Goal: Contribute content

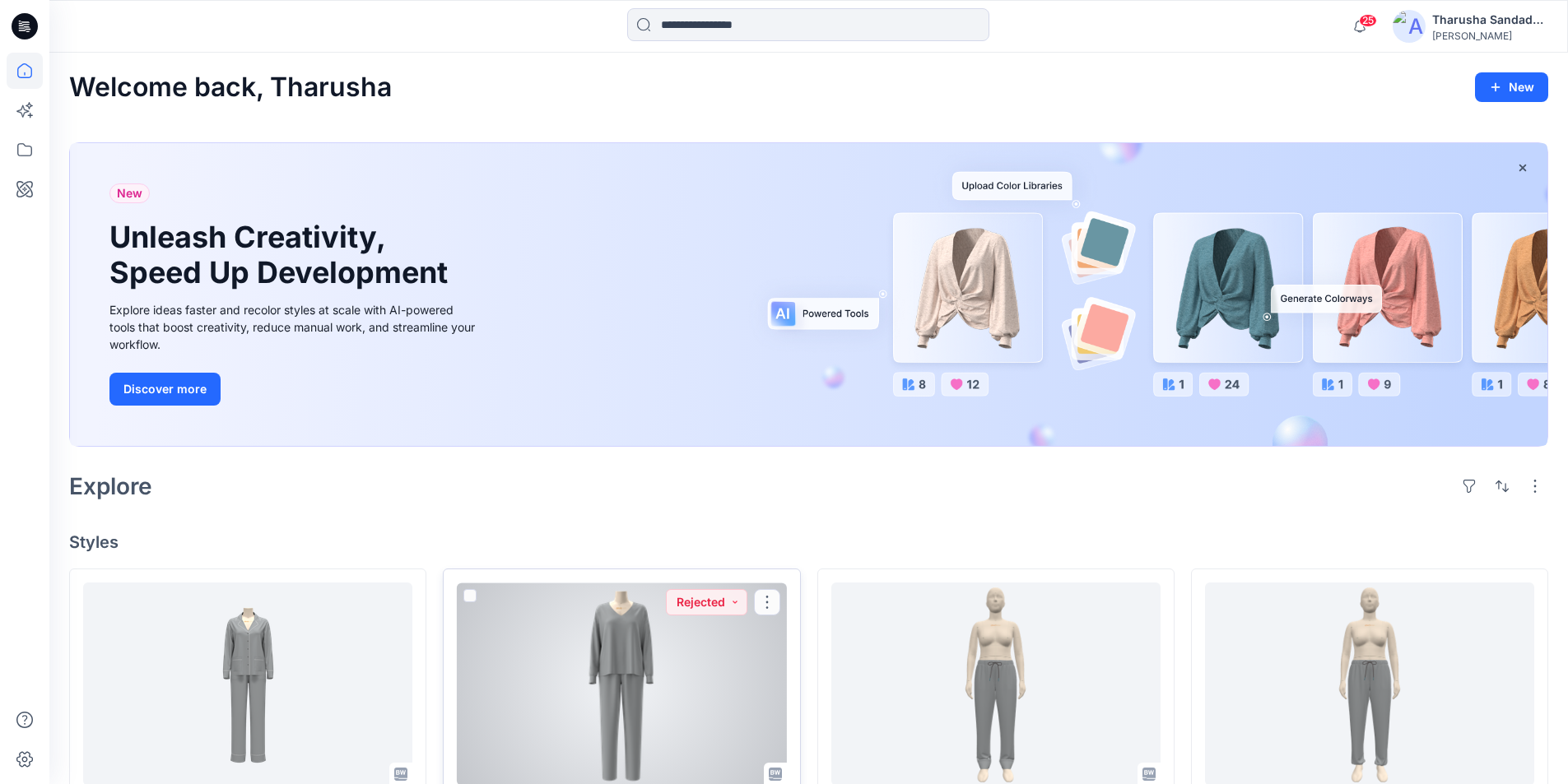
click at [676, 706] on div at bounding box center [621, 685] width 329 height 203
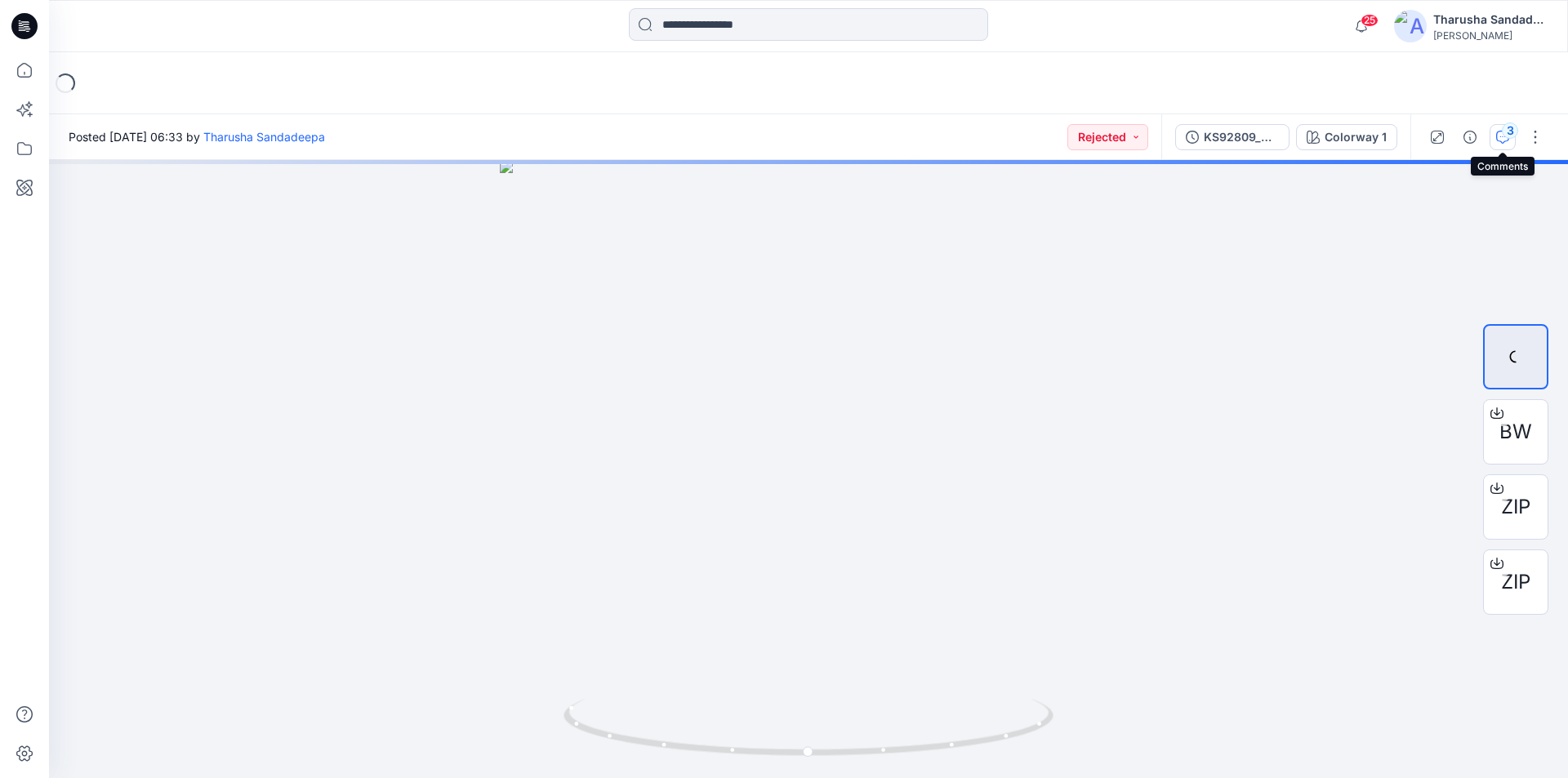
click at [1500, 141] on icon "button" at bounding box center [1502, 137] width 13 height 13
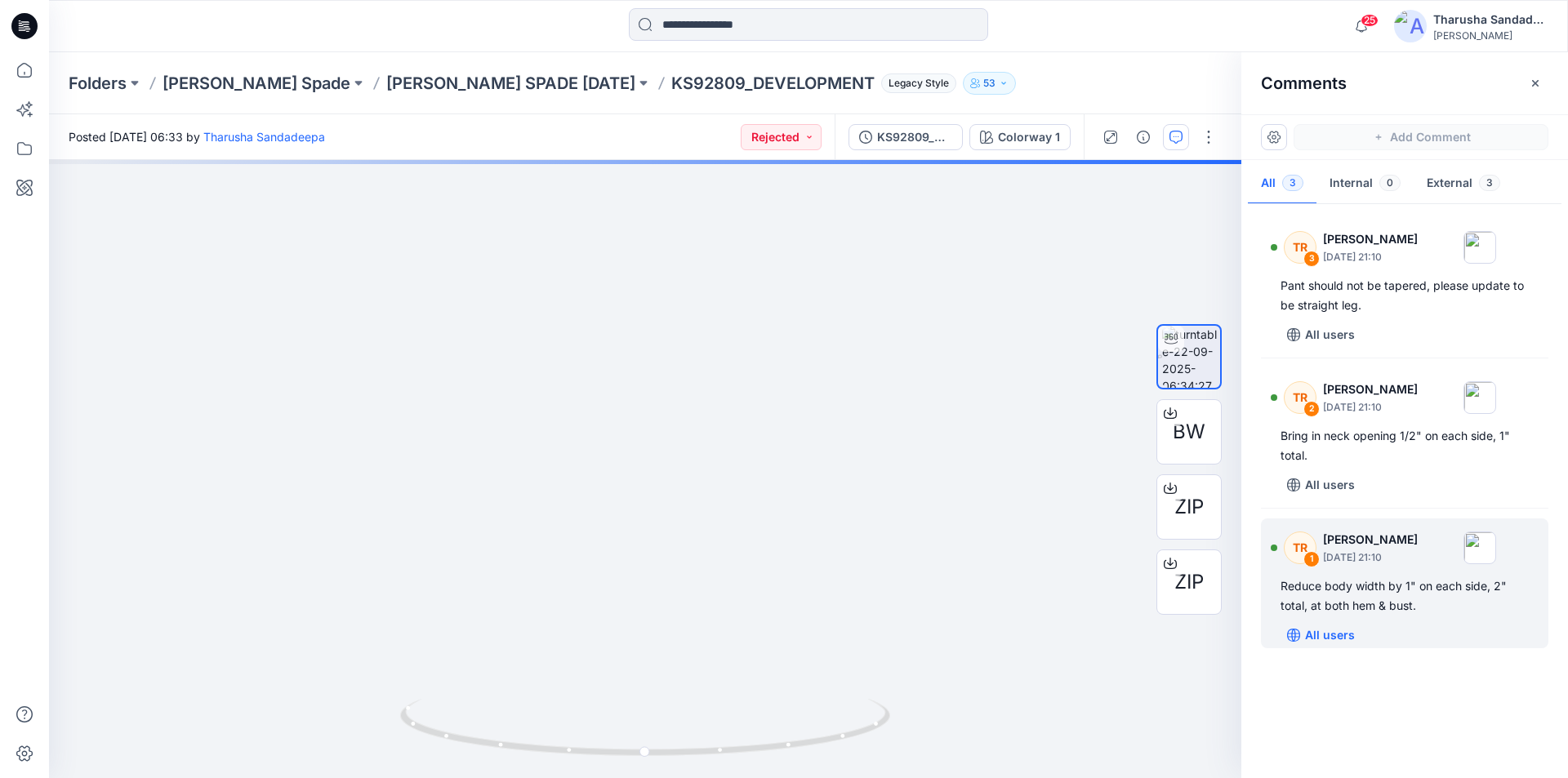
drag, startPoint x: 619, startPoint y: 639, endPoint x: 1345, endPoint y: 633, distance: 726.0
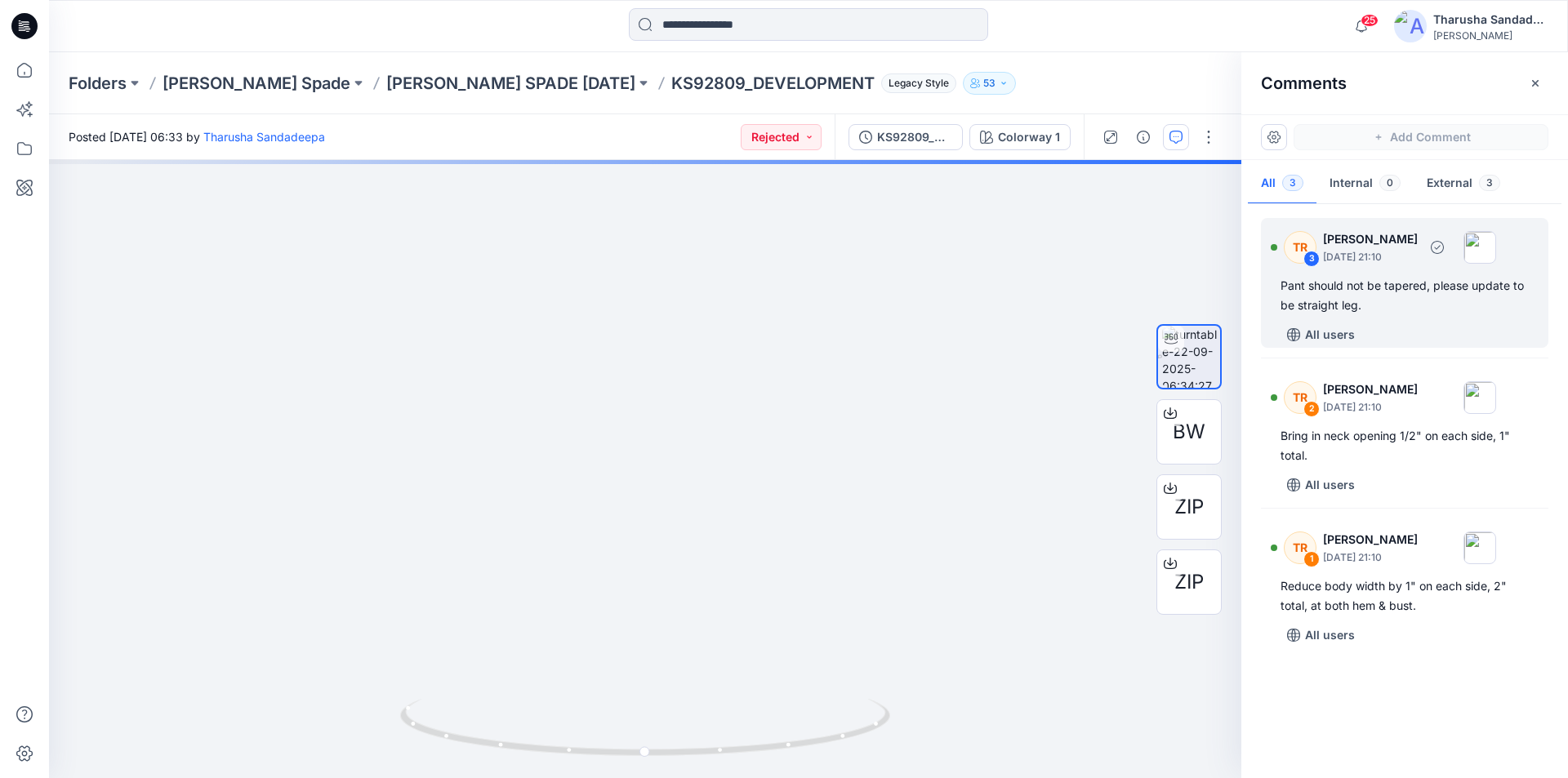
click at [1445, 292] on div "Pant should not be tapered, please update to be straight leg." at bounding box center [1404, 295] width 249 height 39
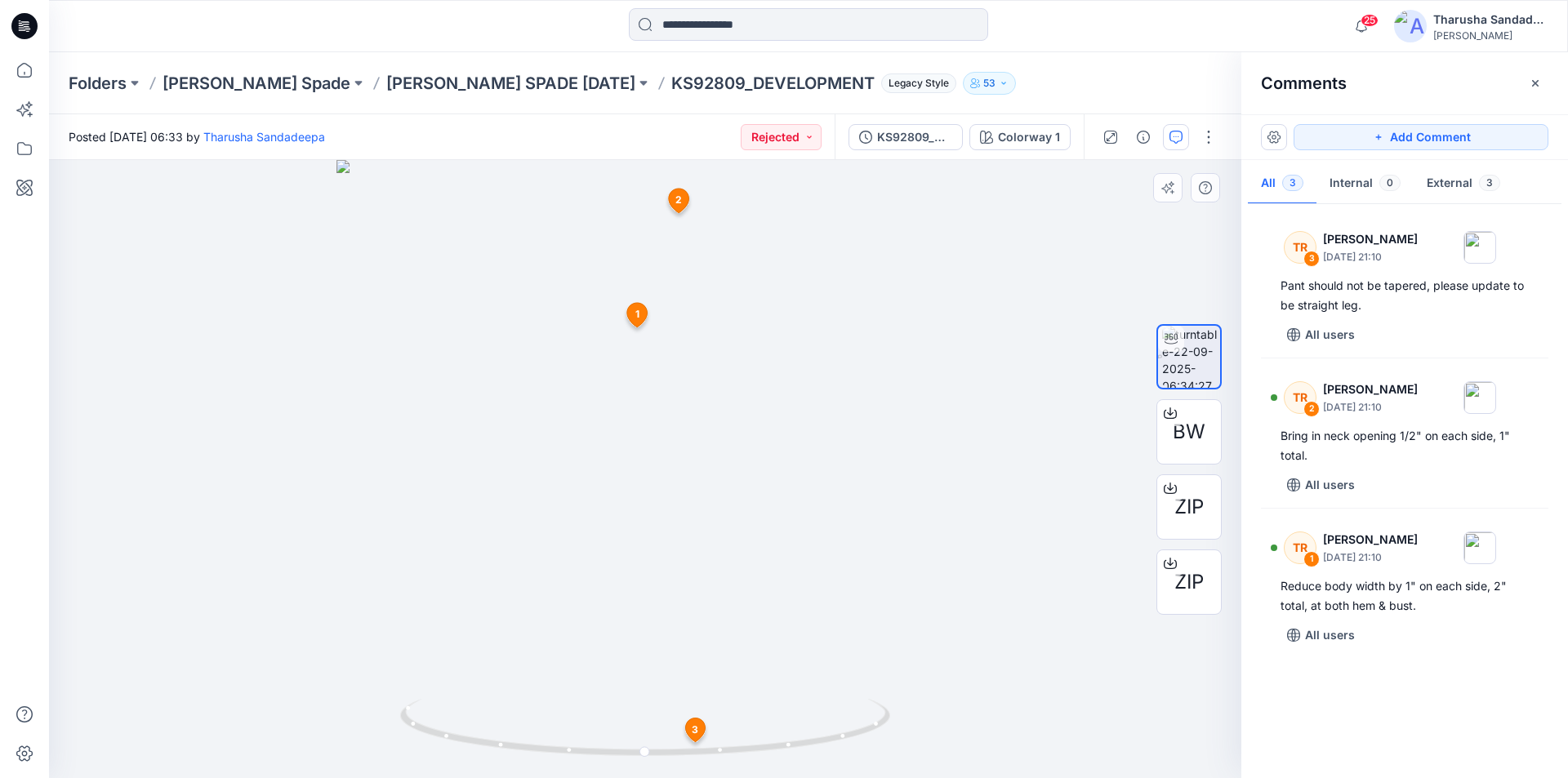
drag, startPoint x: 703, startPoint y: 730, endPoint x: 711, endPoint y: 724, distance: 10.0
click at [702, 730] on icon at bounding box center [695, 730] width 20 height 24
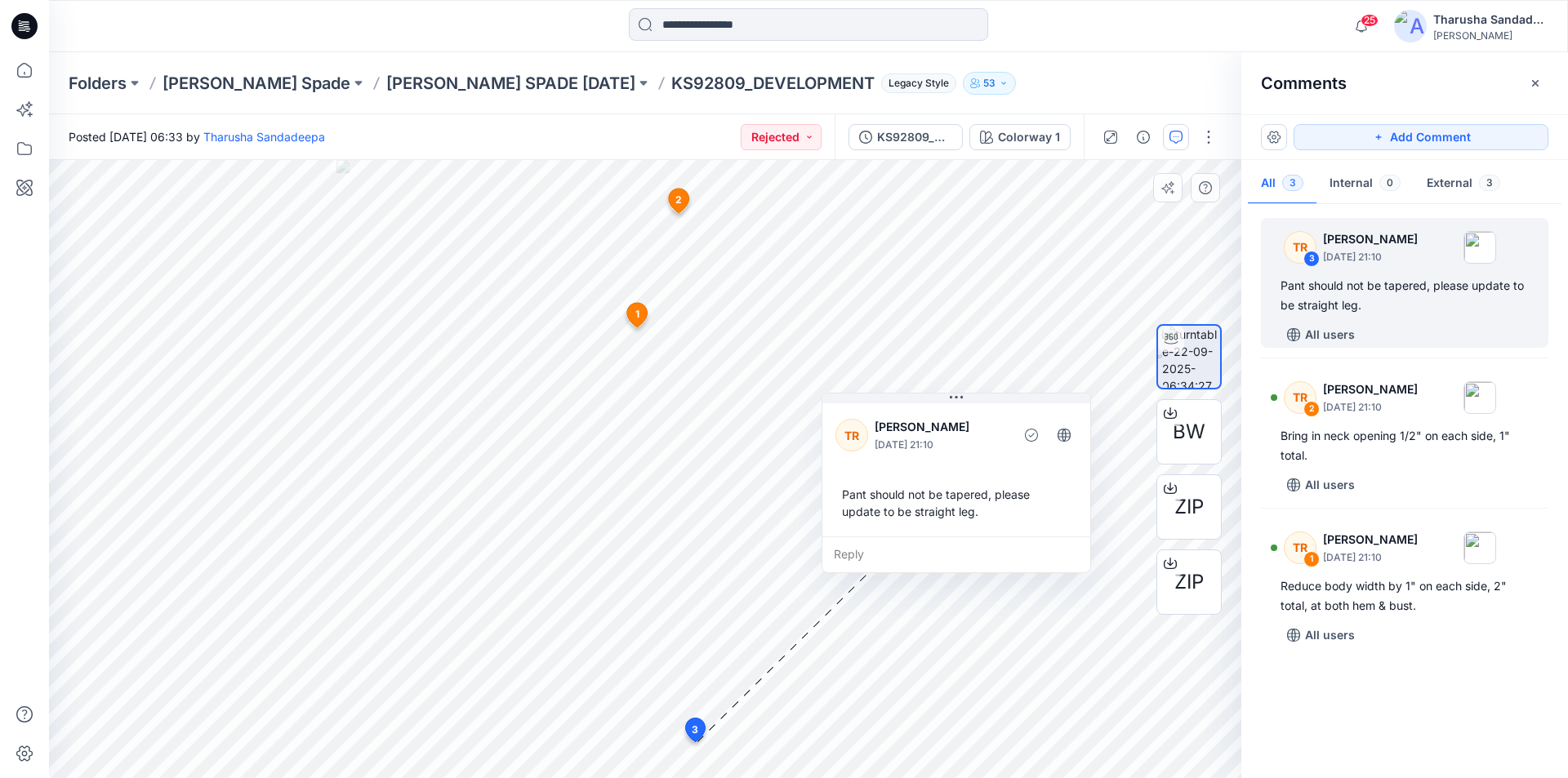
drag, startPoint x: 785, startPoint y: 622, endPoint x: 937, endPoint y: 421, distance: 252.0
click at [937, 421] on p "[PERSON_NAME]" at bounding box center [941, 428] width 133 height 20
click at [637, 311] on span "1" at bounding box center [637, 314] width 4 height 15
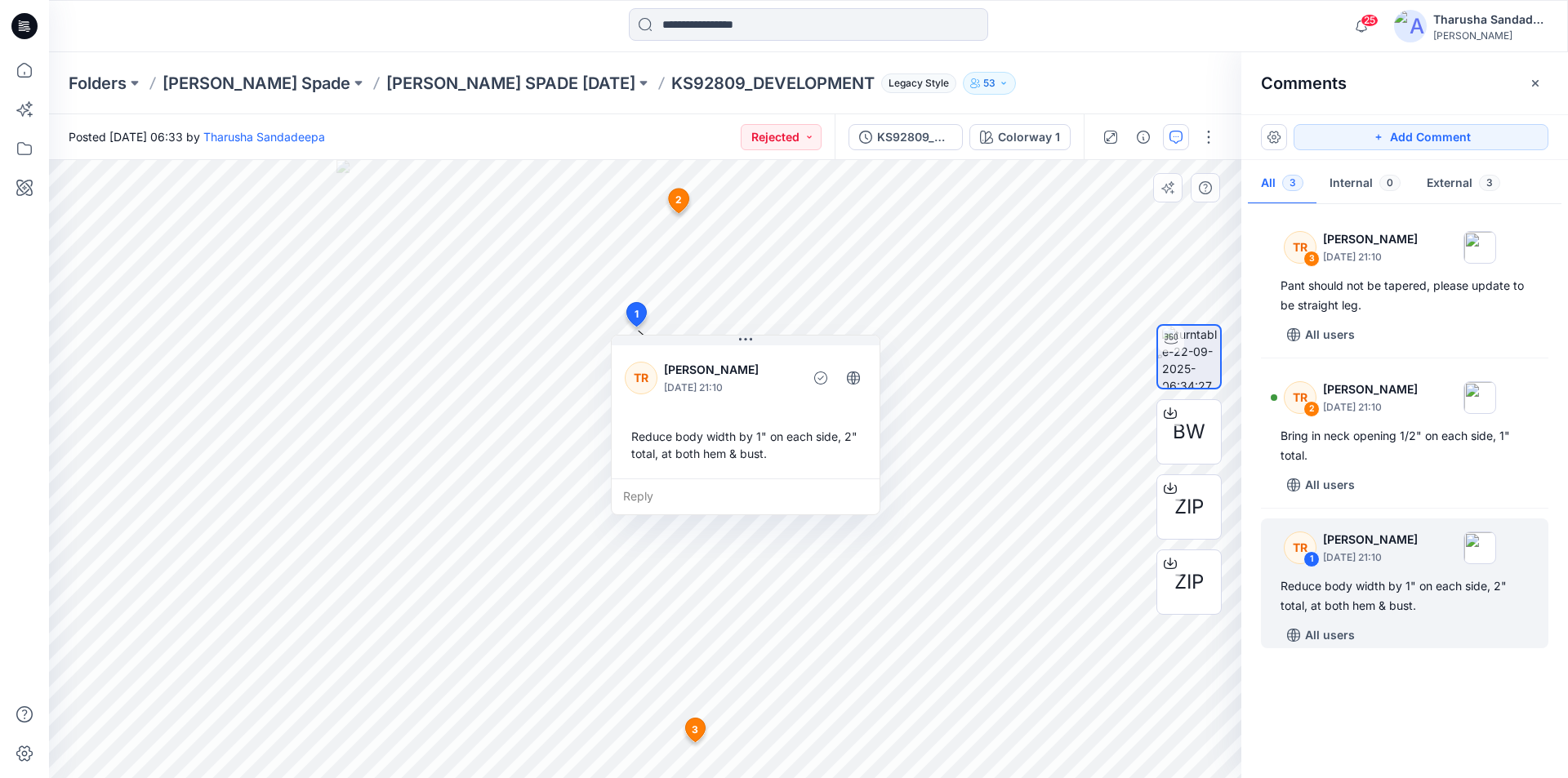
click at [682, 205] on span "2" at bounding box center [679, 200] width 7 height 15
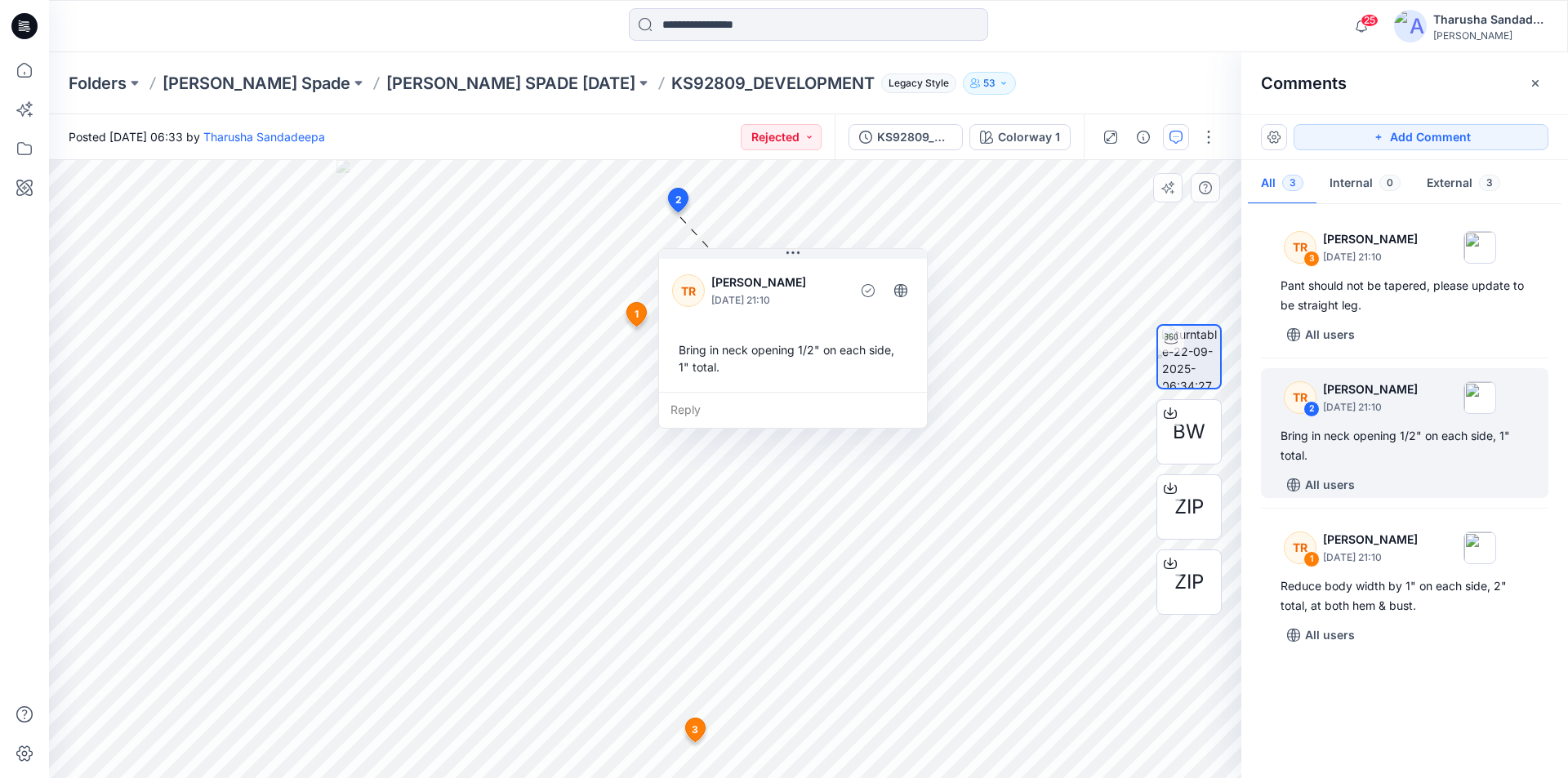
drag, startPoint x: 764, startPoint y: 248, endPoint x: 770, endPoint y: 275, distance: 27.7
click at [770, 275] on p "[PERSON_NAME]" at bounding box center [778, 282] width 133 height 20
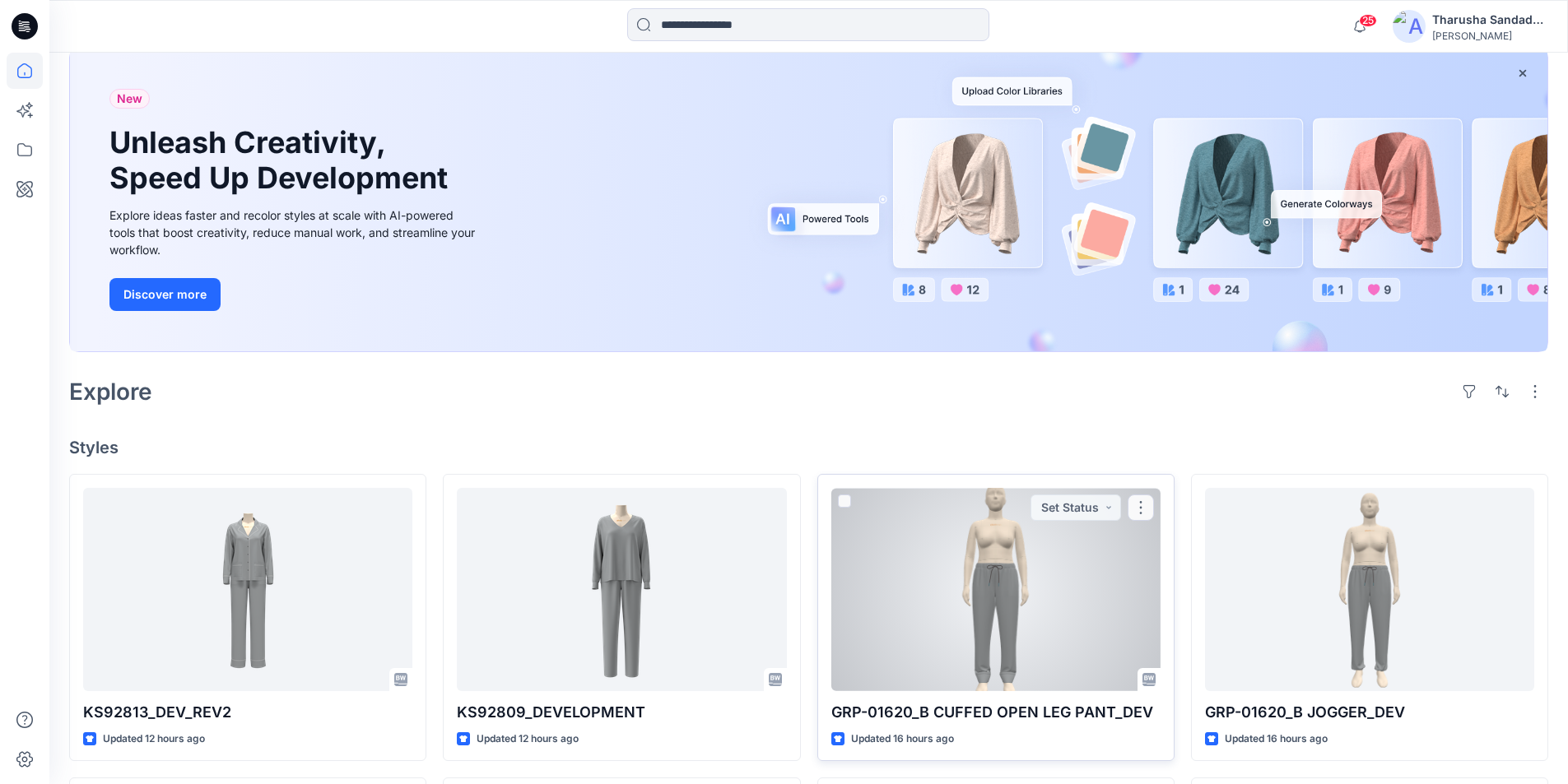
scroll to position [412, 0]
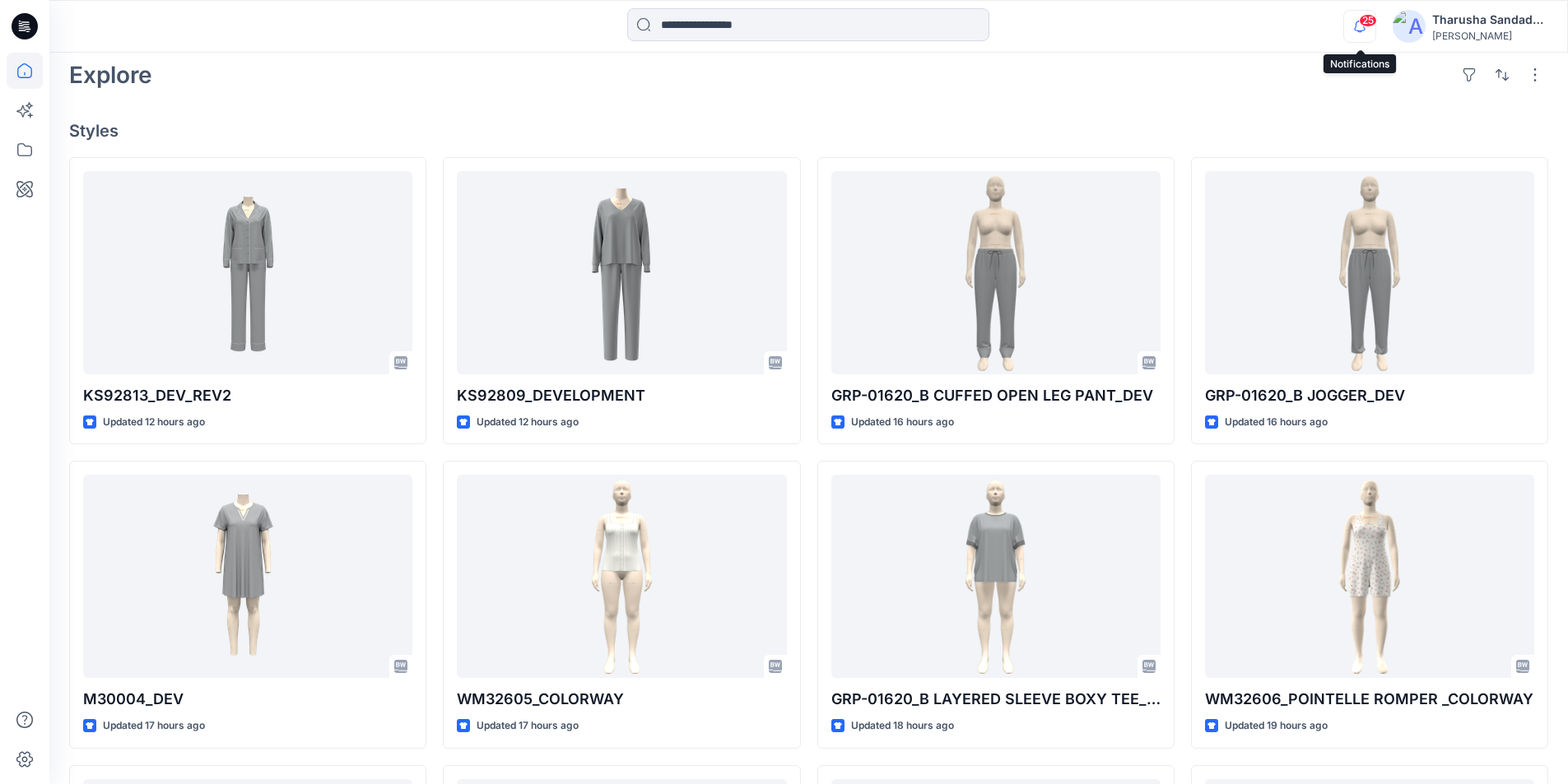
click at [1359, 23] on span "25" at bounding box center [1368, 21] width 18 height 13
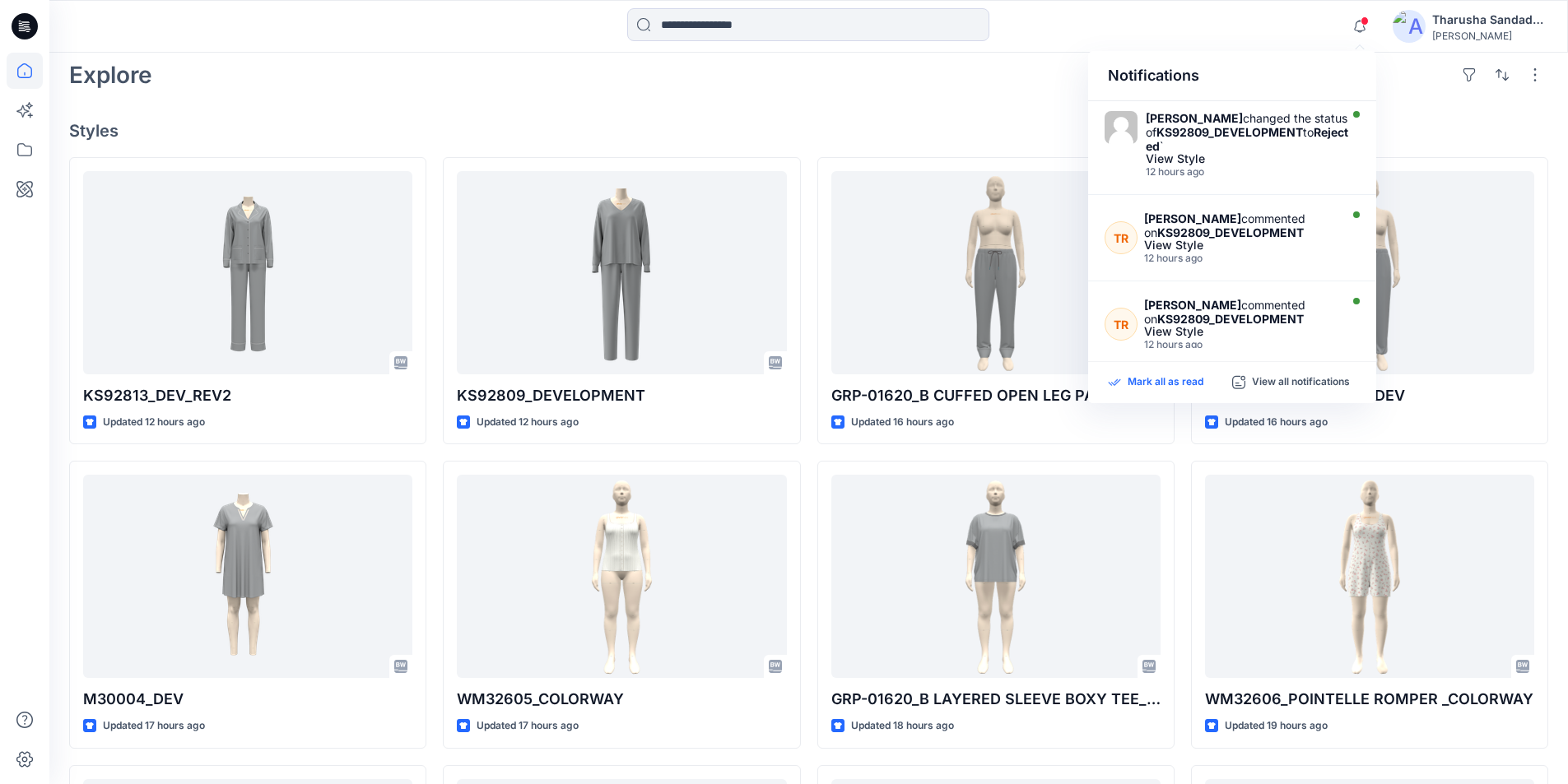
click at [1173, 382] on p "Mark all as read" at bounding box center [1165, 383] width 76 height 15
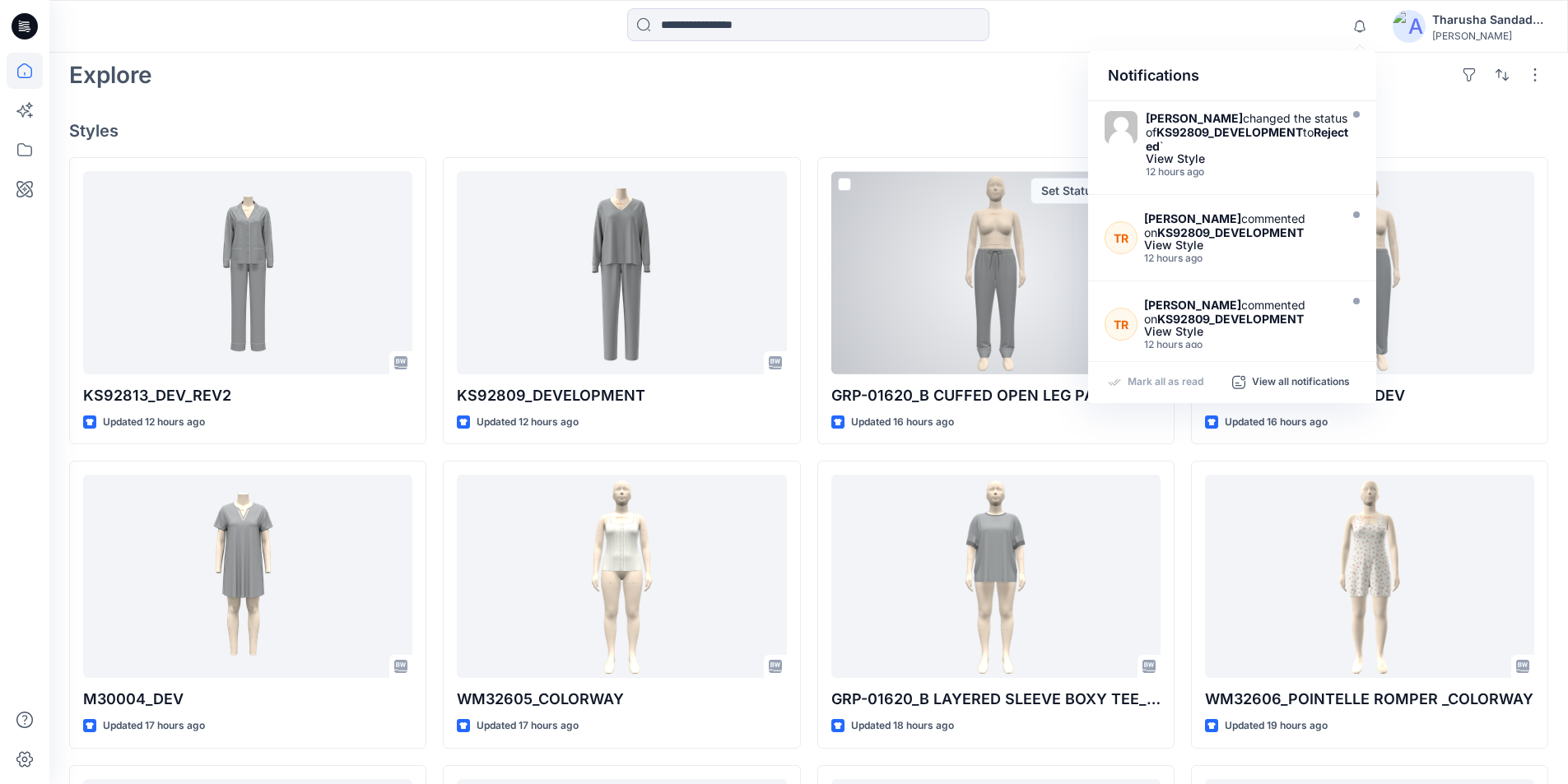
click at [932, 106] on div "Welcome back, Tharusha New New Unleash Creativity, Speed Up Development Explore…" at bounding box center [809, 386] width 1518 height 1490
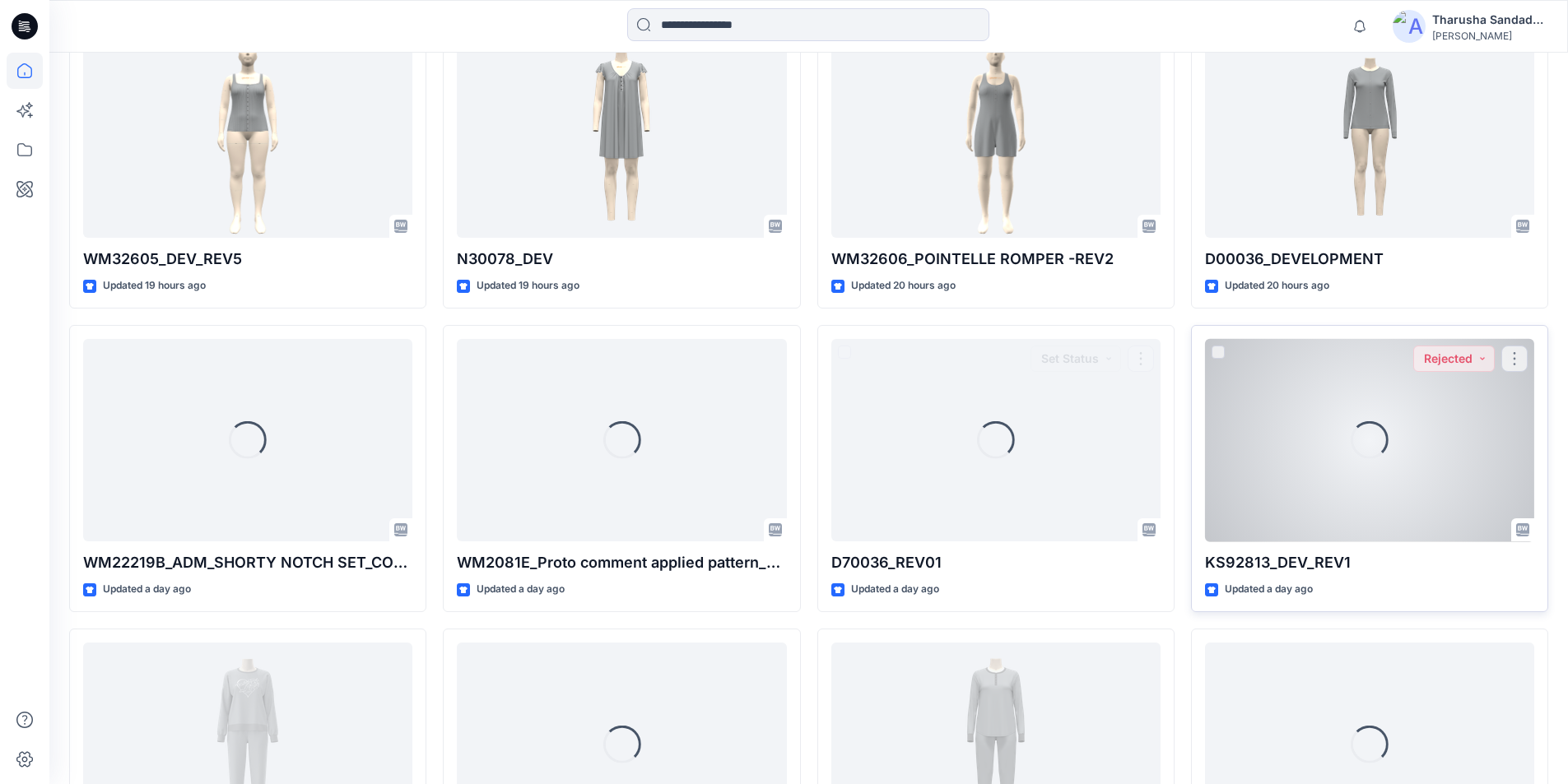
scroll to position [1170, 0]
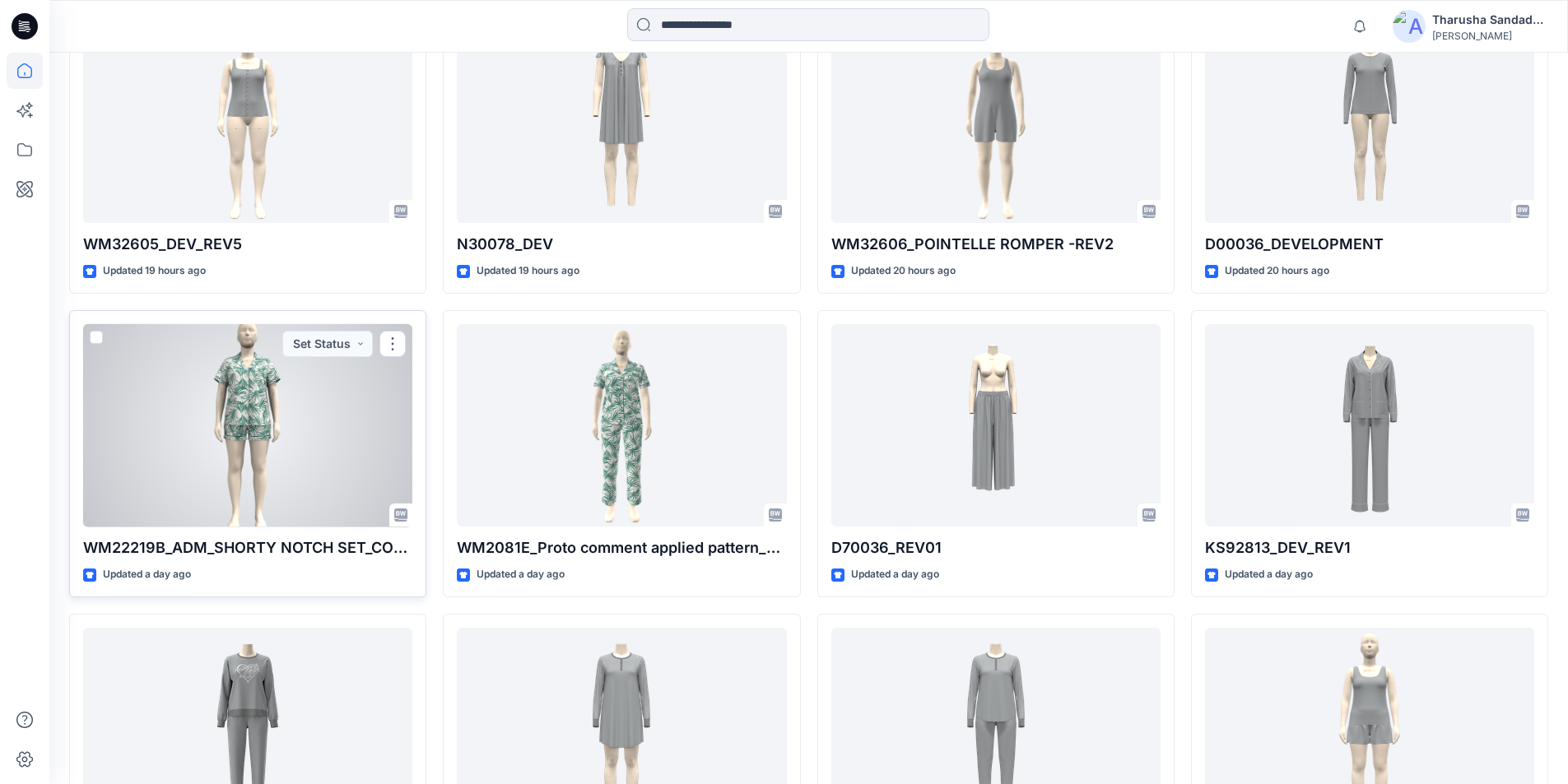
click at [279, 432] on div at bounding box center [248, 426] width 329 height 203
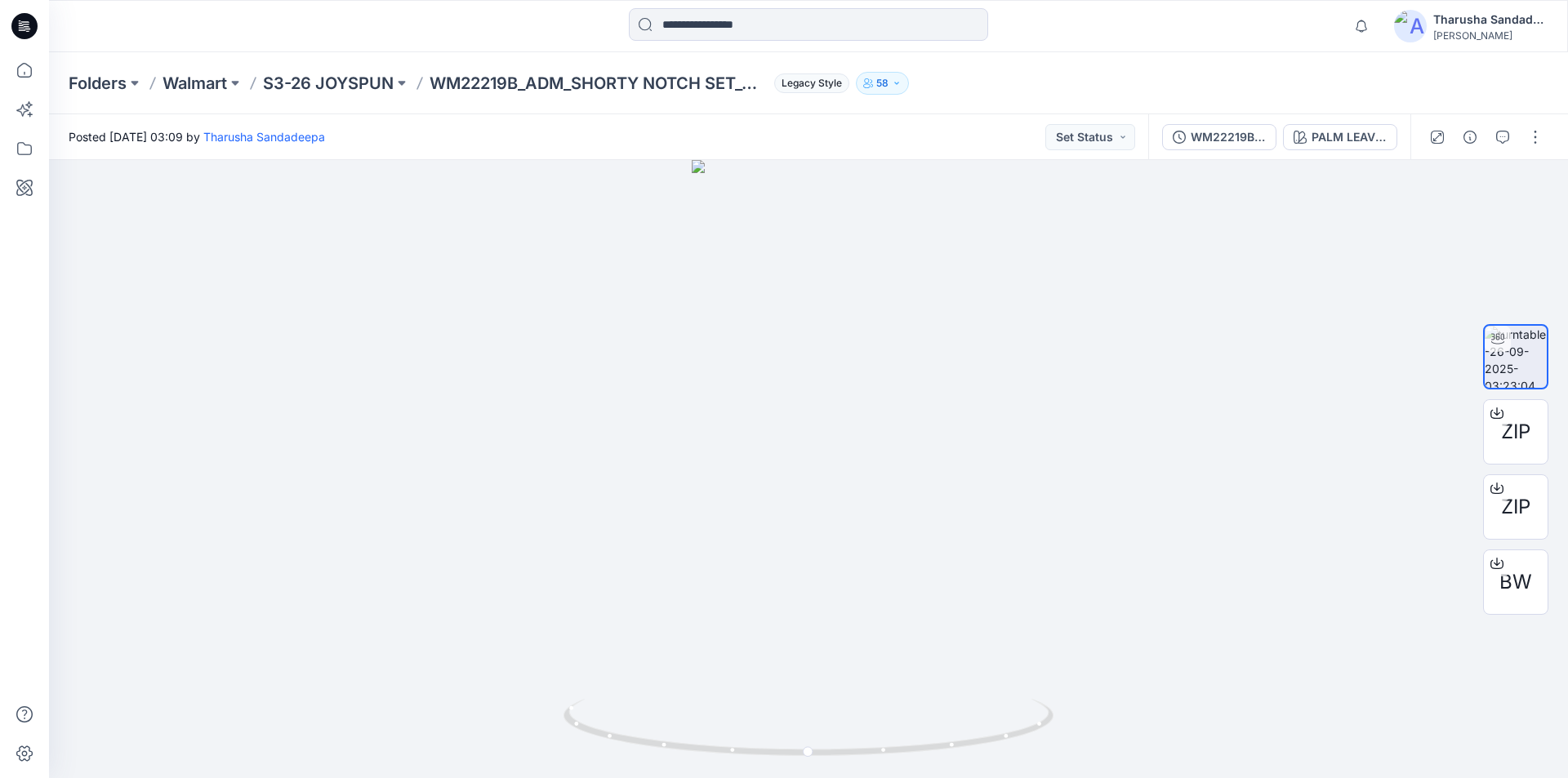
click at [21, 19] on icon at bounding box center [25, 26] width 26 height 26
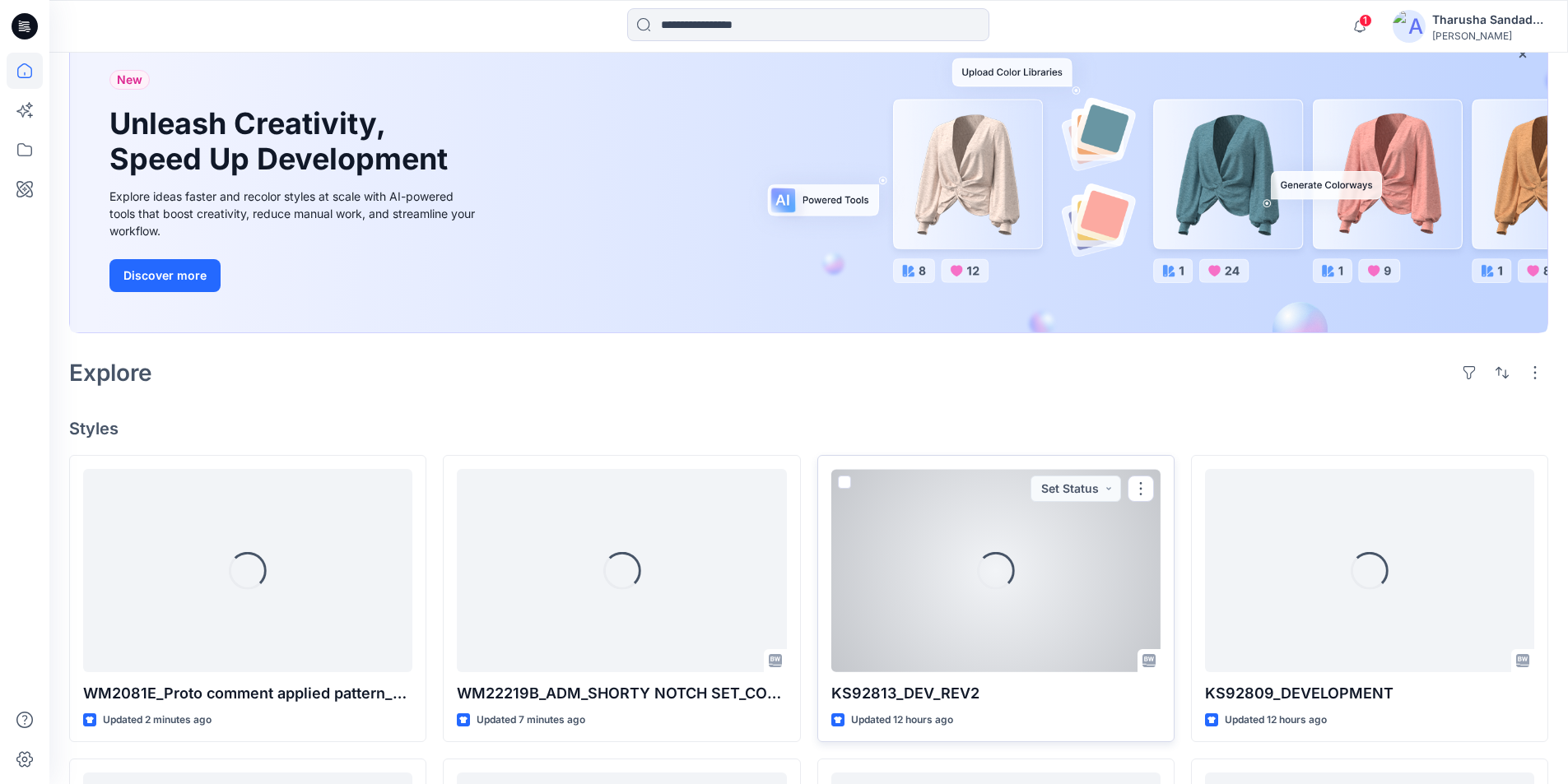
scroll to position [442, 0]
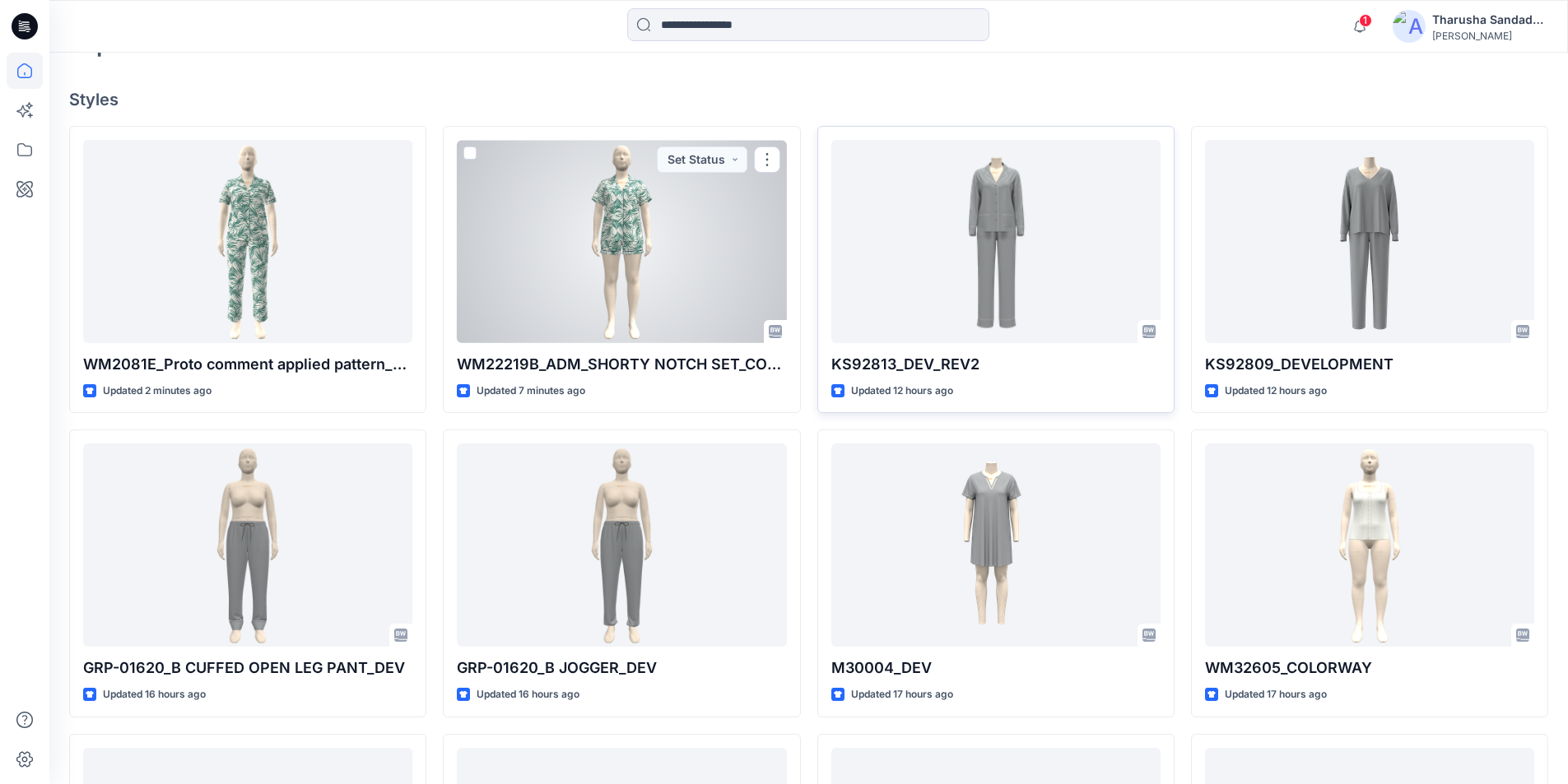
drag, startPoint x: 552, startPoint y: 251, endPoint x: 548, endPoint y: 242, distance: 9.8
click at [553, 251] on div at bounding box center [621, 241] width 329 height 203
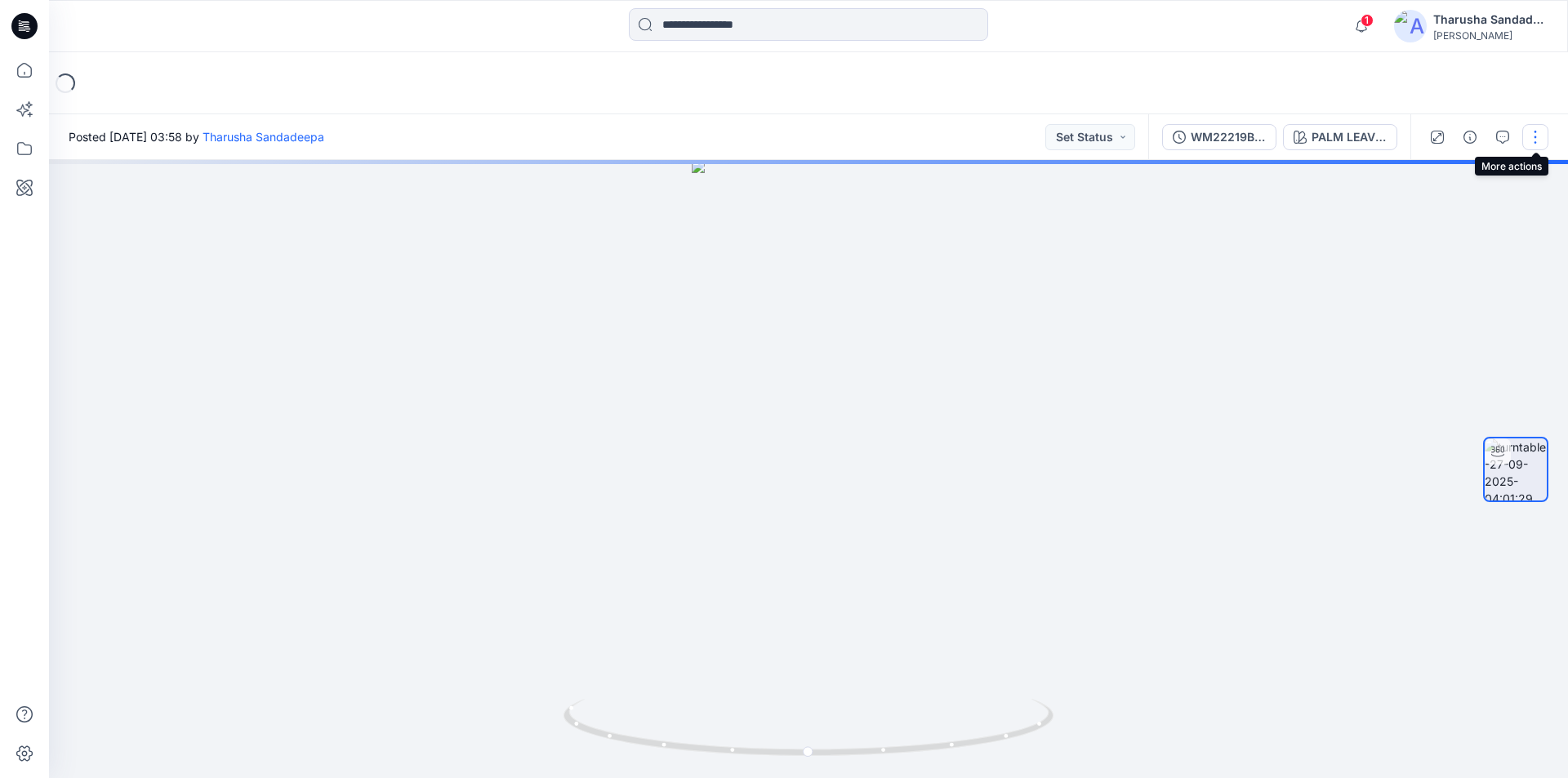
click at [1529, 134] on button "button" at bounding box center [1535, 137] width 26 height 26
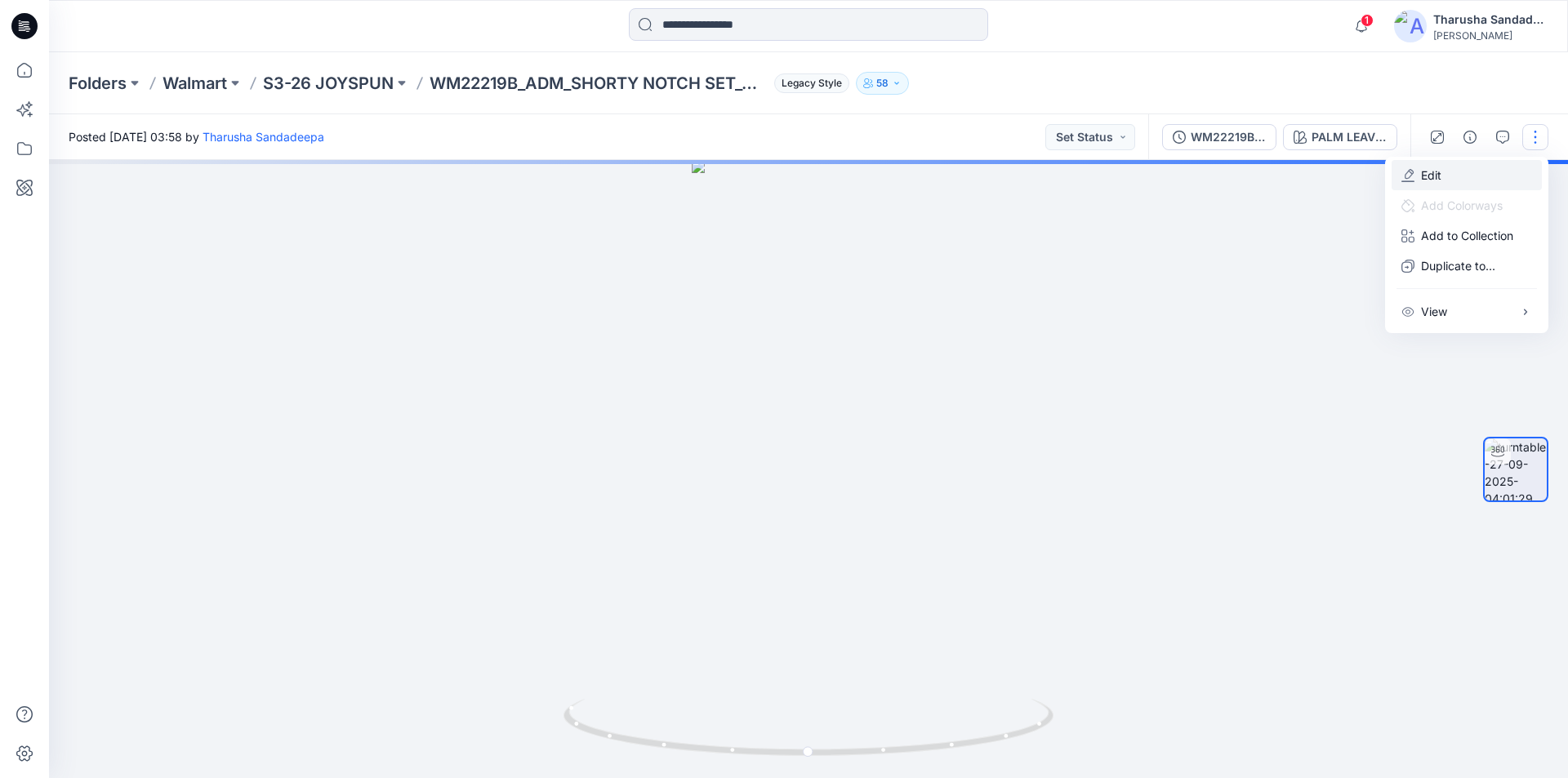
click at [1451, 177] on button "Edit" at bounding box center [1466, 175] width 150 height 30
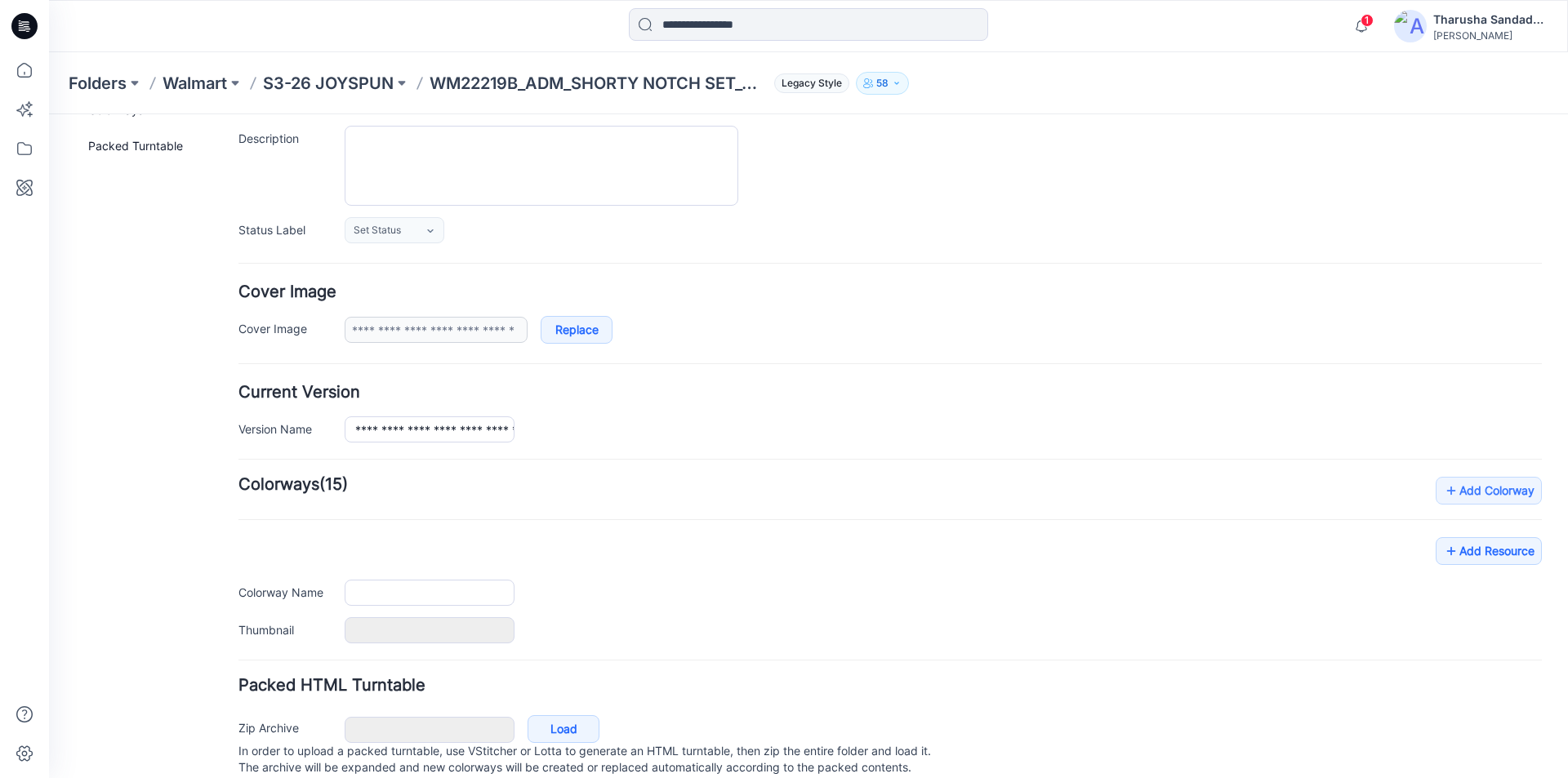
scroll to position [118, 0]
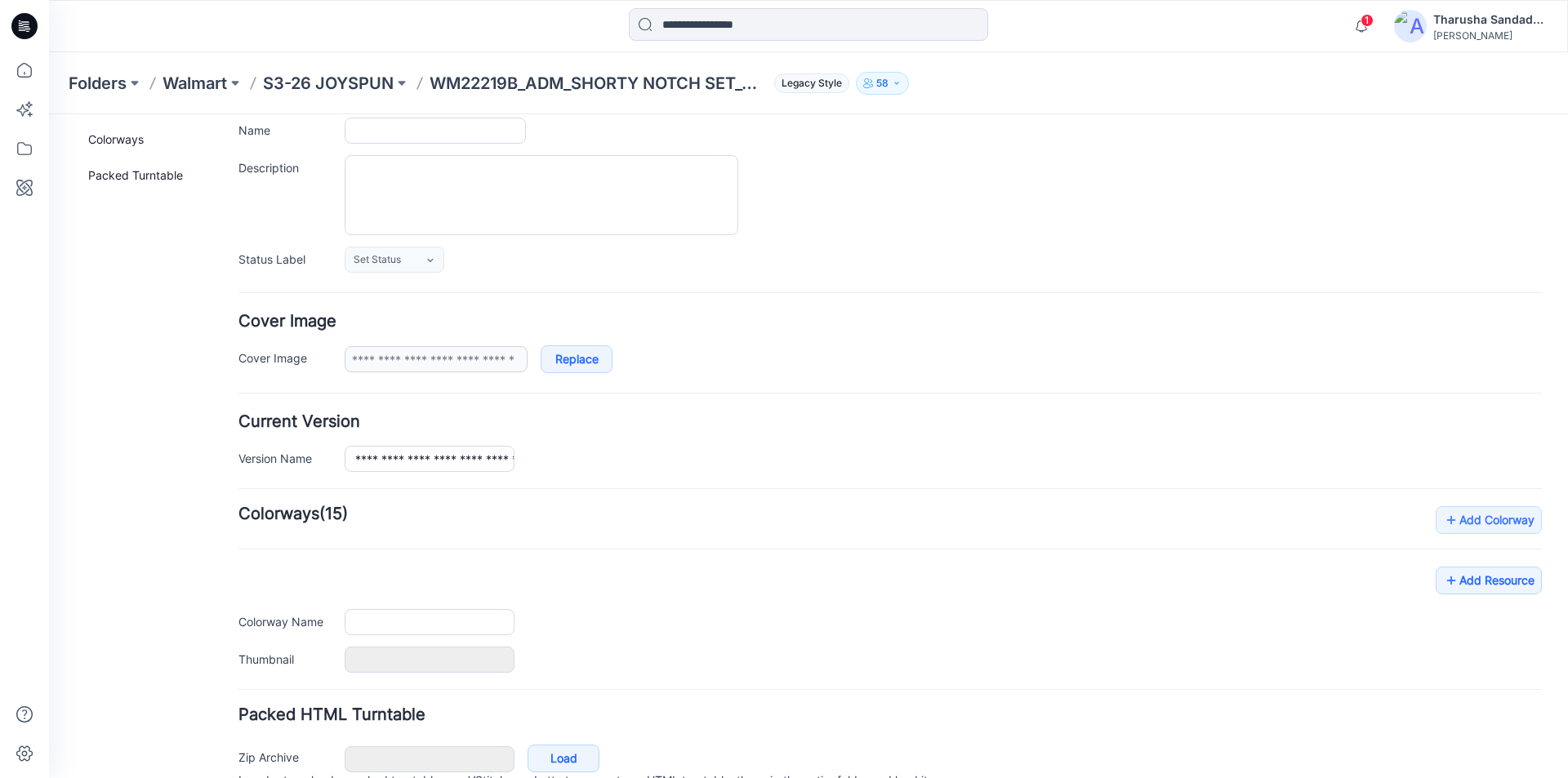
type input "**********"
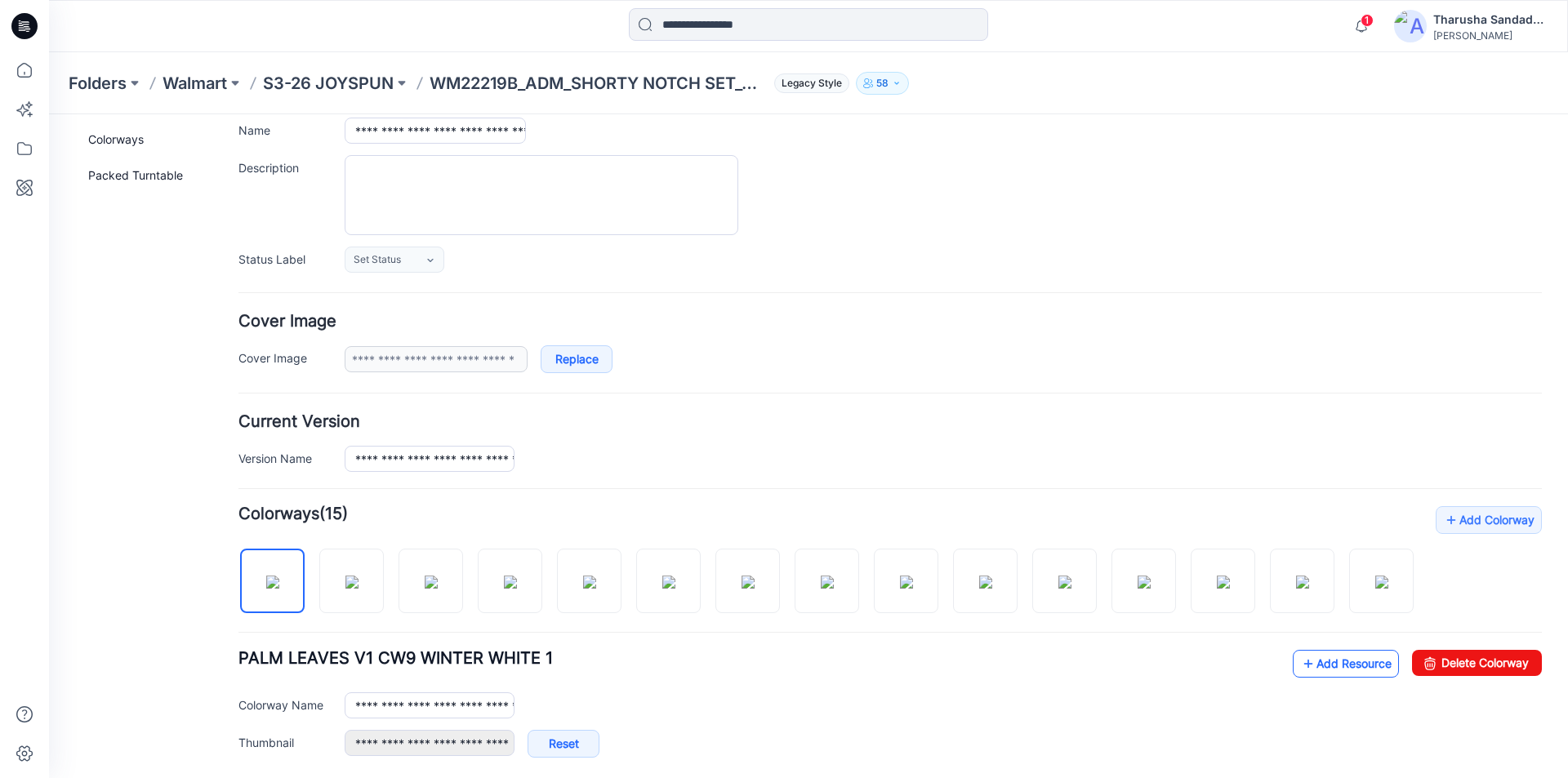
click at [1305, 678] on link "Add Resource" at bounding box center [1345, 664] width 106 height 28
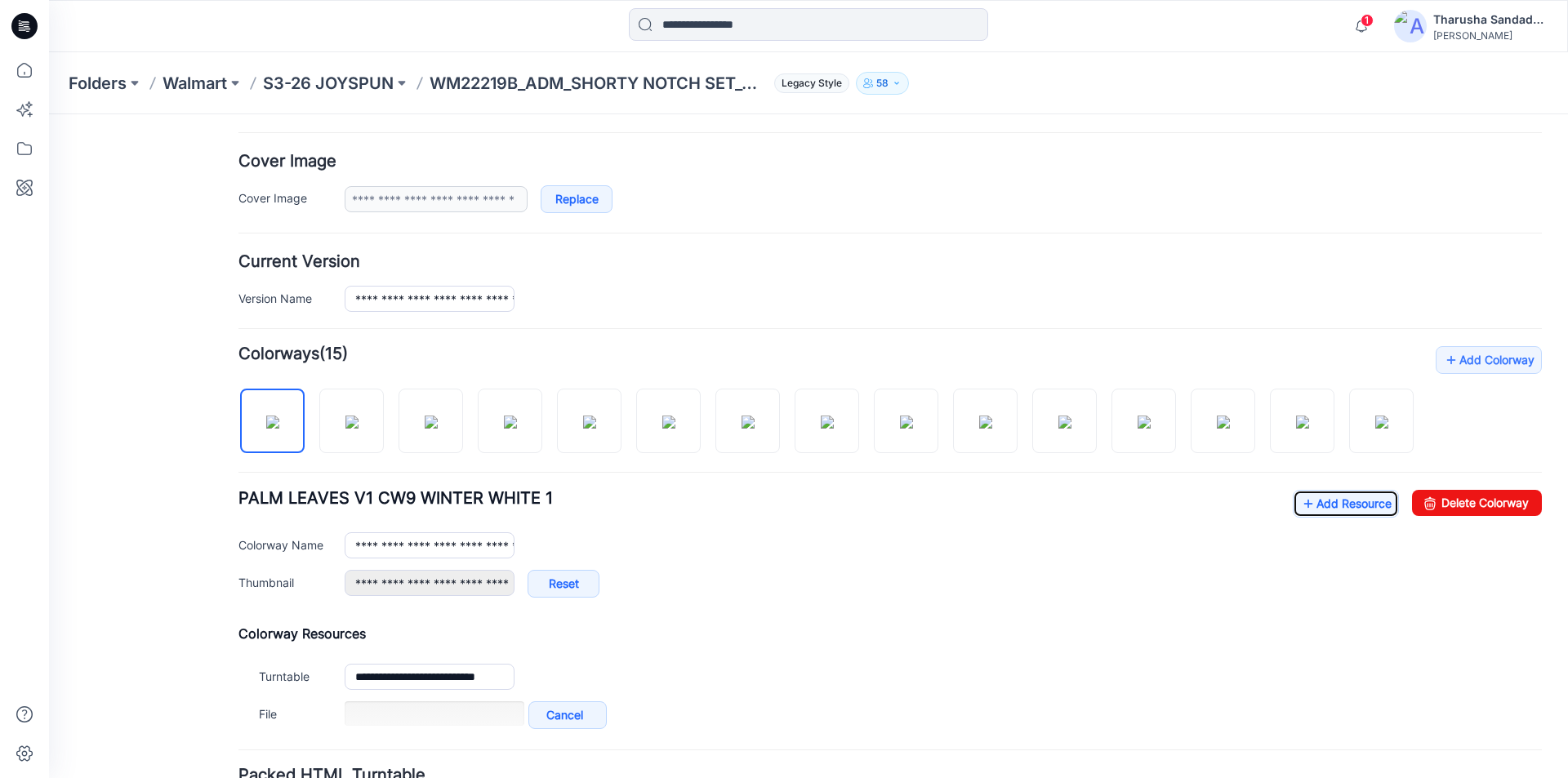
scroll to position [438, 0]
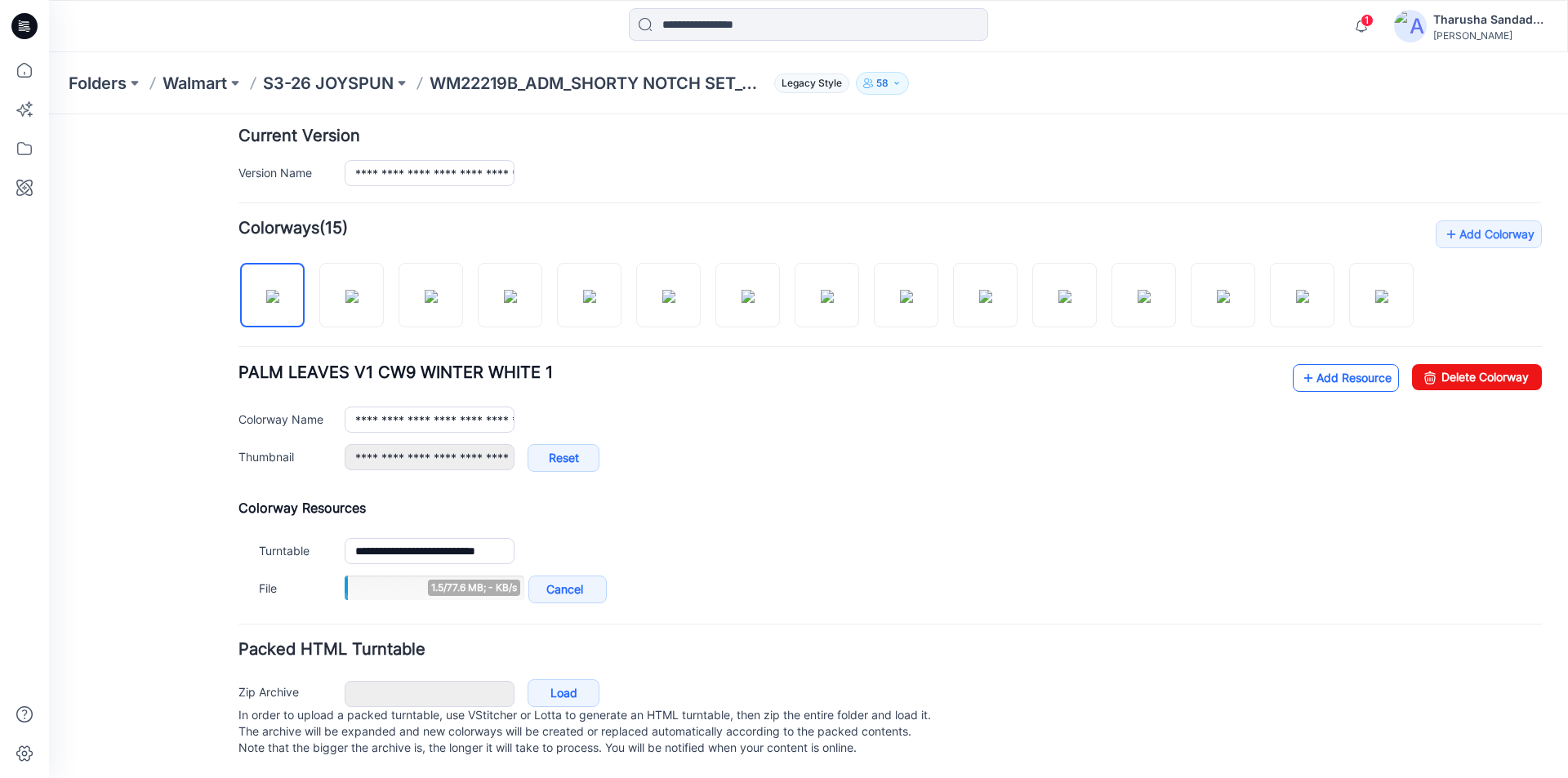
click at [1347, 368] on link "Add Resource" at bounding box center [1345, 378] width 106 height 28
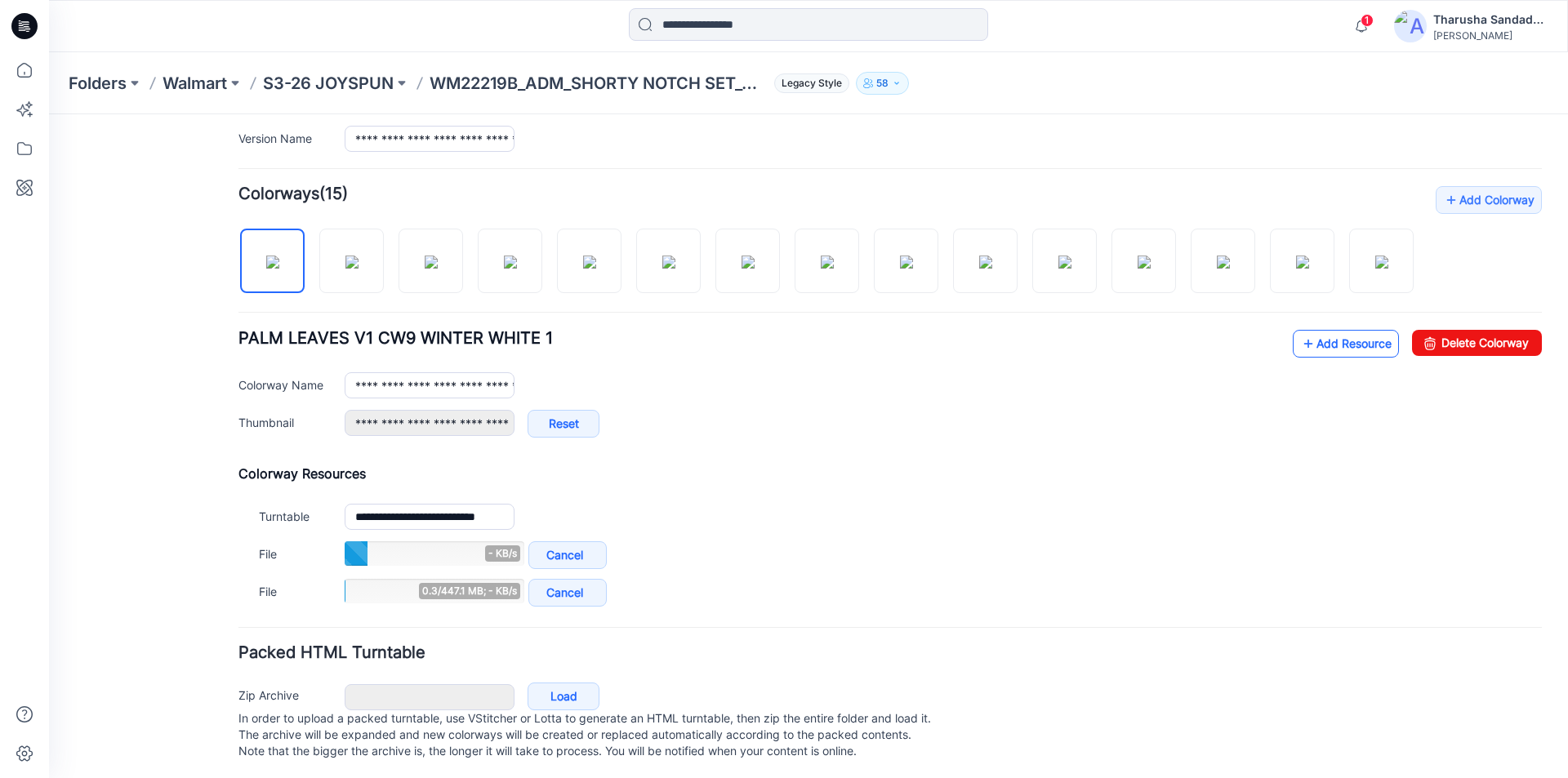
click at [1346, 358] on link "Add Resource" at bounding box center [1345, 344] width 106 height 28
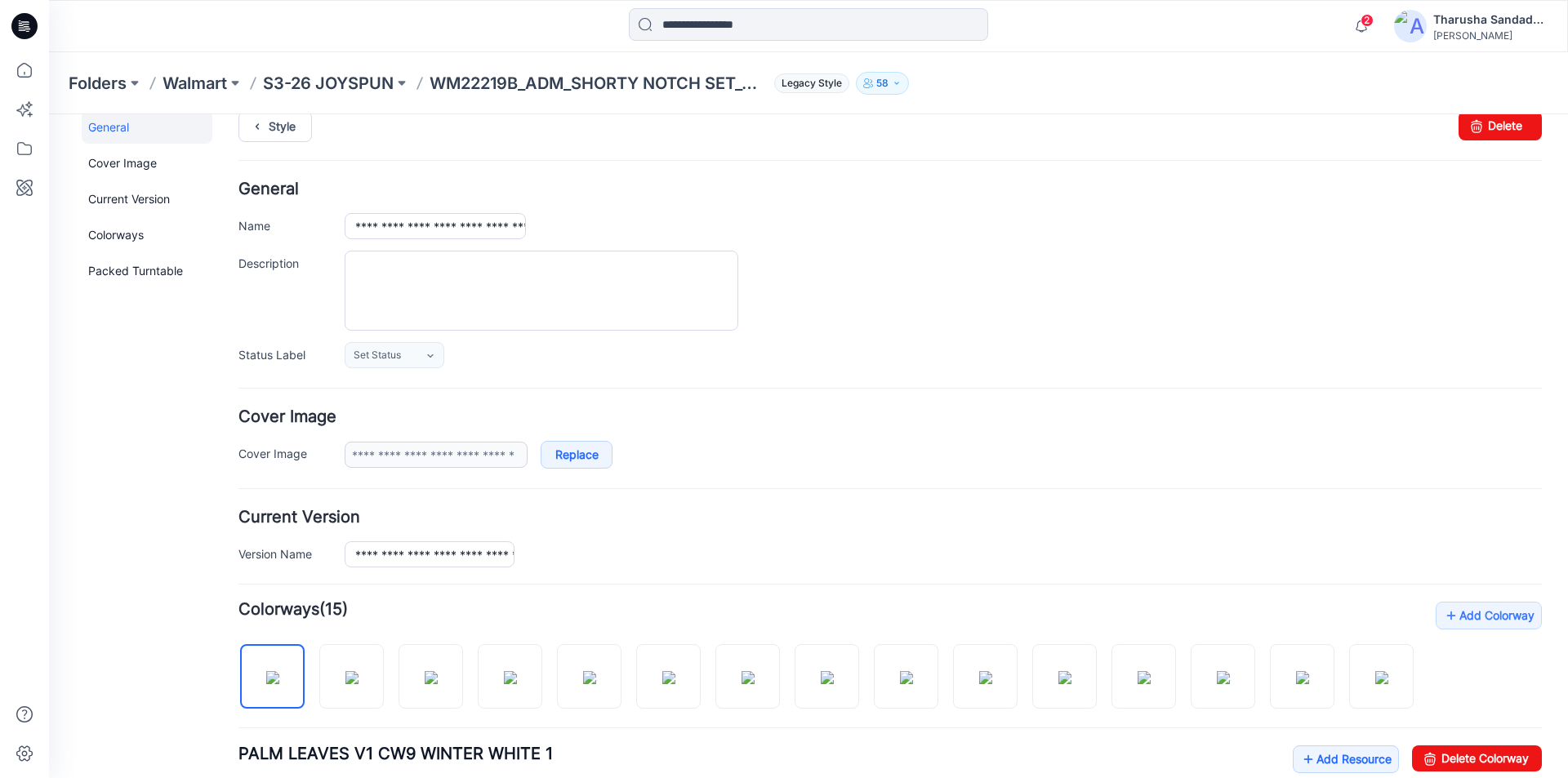
scroll to position [0, 0]
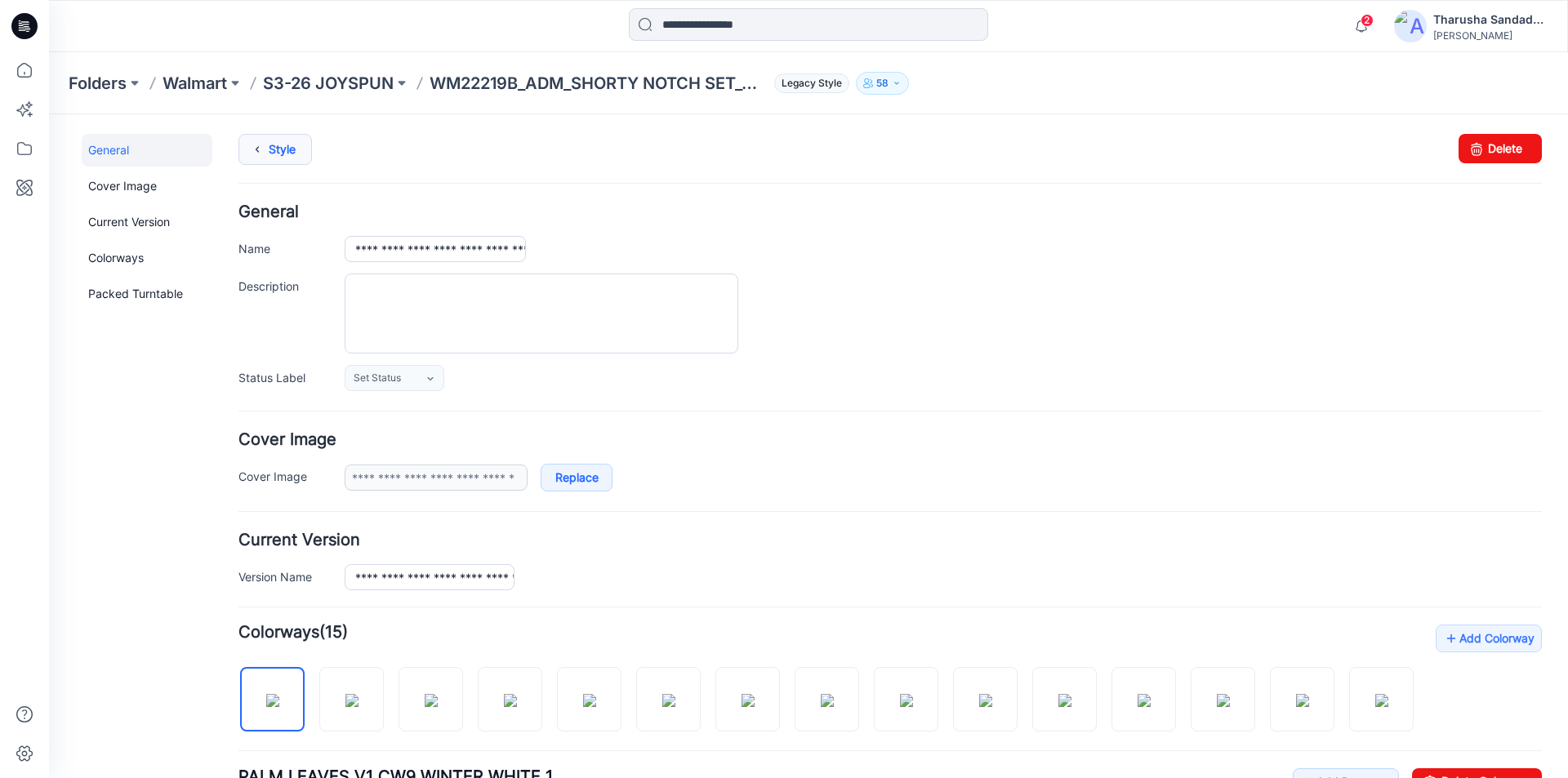
click at [279, 145] on link "Style" at bounding box center [276, 149] width 74 height 31
